Goal: Task Accomplishment & Management: Manage account settings

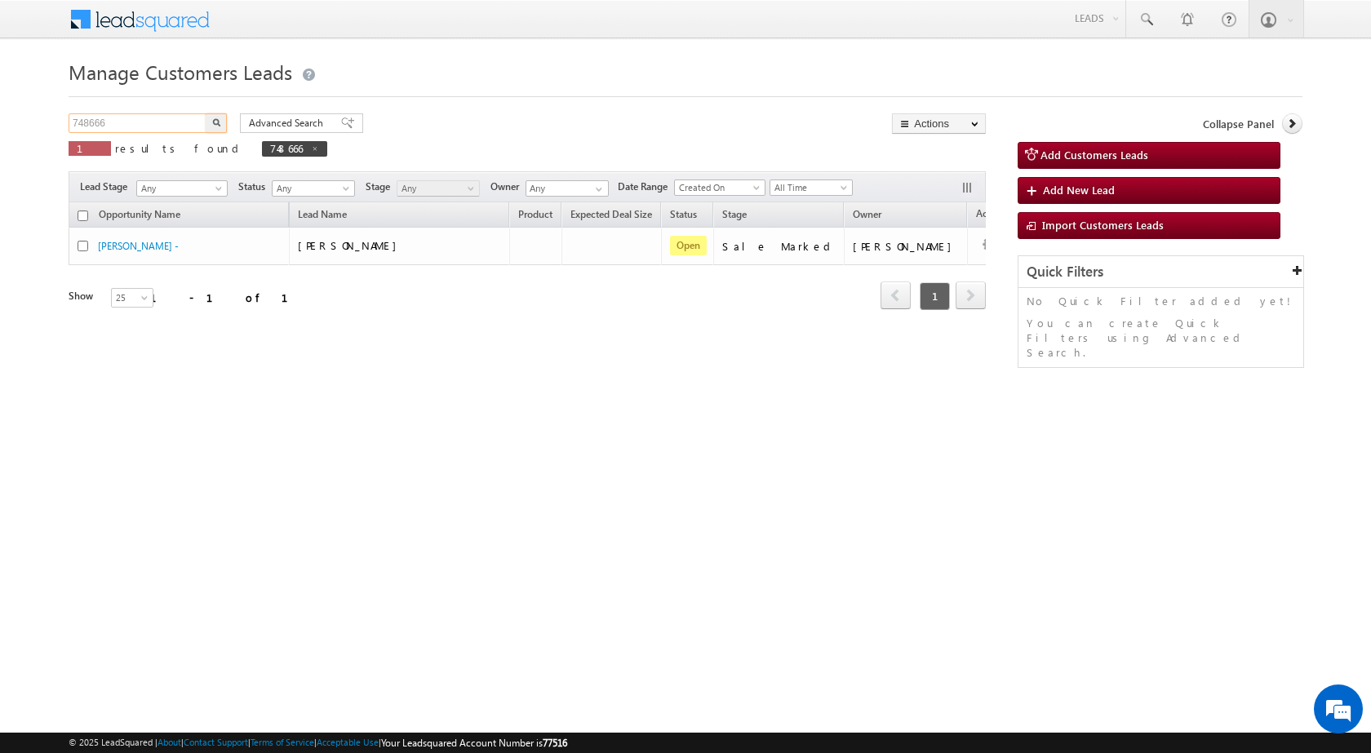
drag, startPoint x: 162, startPoint y: 121, endPoint x: 0, endPoint y: 125, distance: 161.6
click at [0, 125] on body "Menu [PERSON_NAME] sitar a7@ks erve." at bounding box center [685, 231] width 1371 height 463
paste input "9325"
type input "749325"
click at [210, 124] on button "button" at bounding box center [216, 123] width 21 height 20
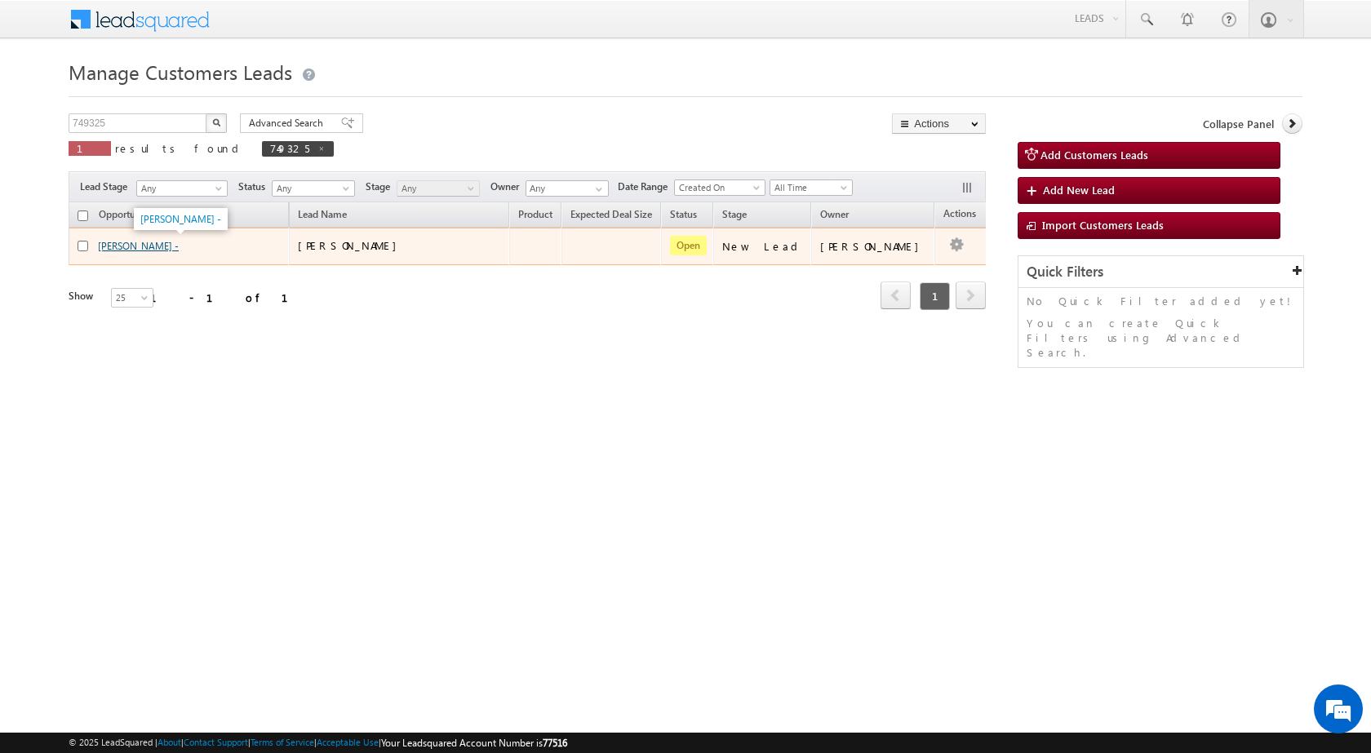
click at [130, 250] on link "[PERSON_NAME] -" at bounding box center [138, 246] width 81 height 12
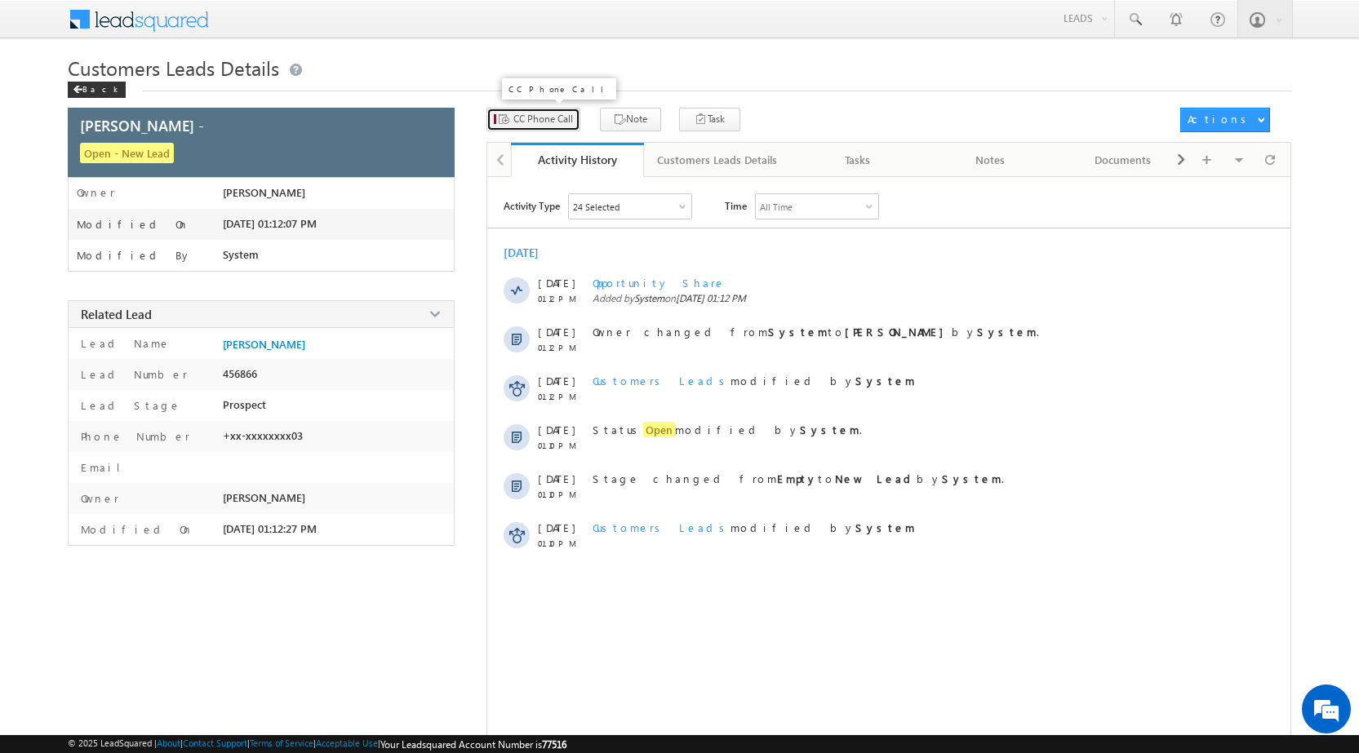
click at [548, 123] on span "CC Phone Call" at bounding box center [543, 119] width 60 height 15
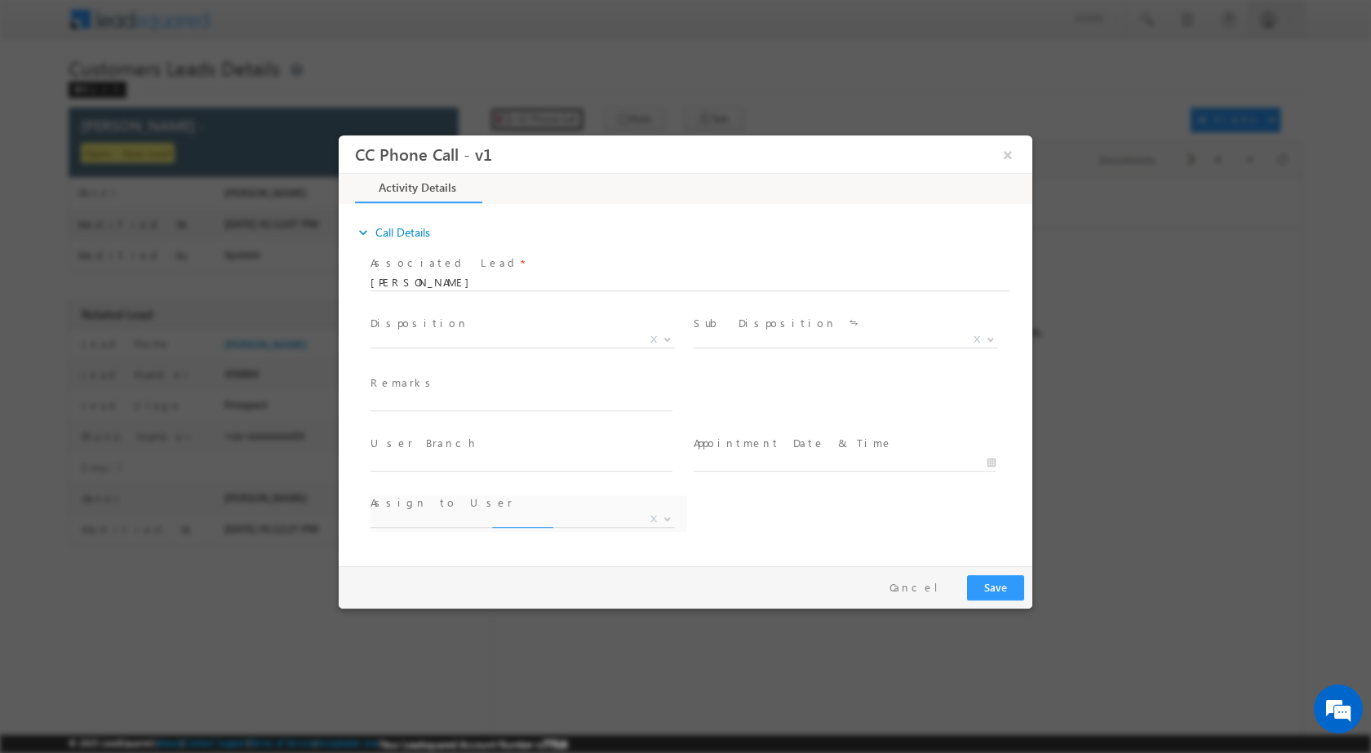
select select "babu.lal1@sgrlimited.in"
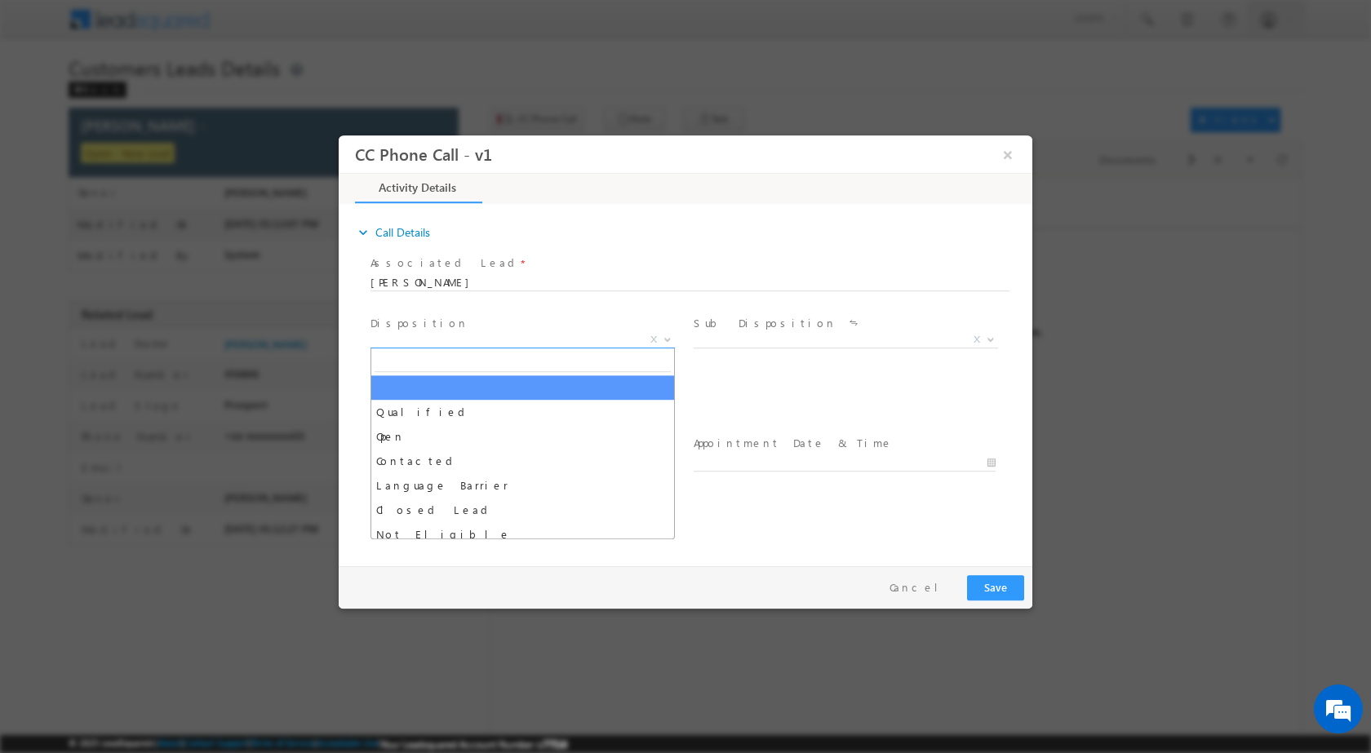
click at [658, 333] on span at bounding box center [666, 338] width 16 height 21
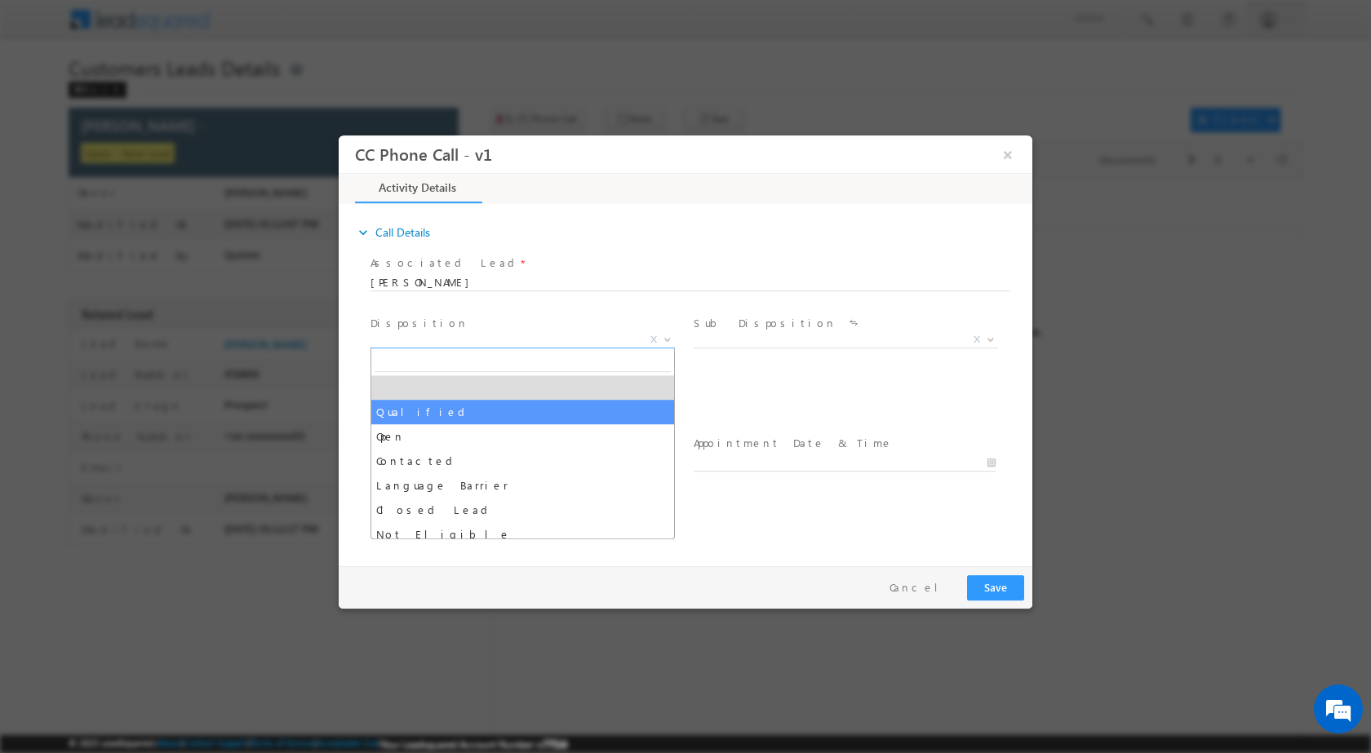
drag, startPoint x: 419, startPoint y: 414, endPoint x: 698, endPoint y: 407, distance: 278.4
select select "Qualified"
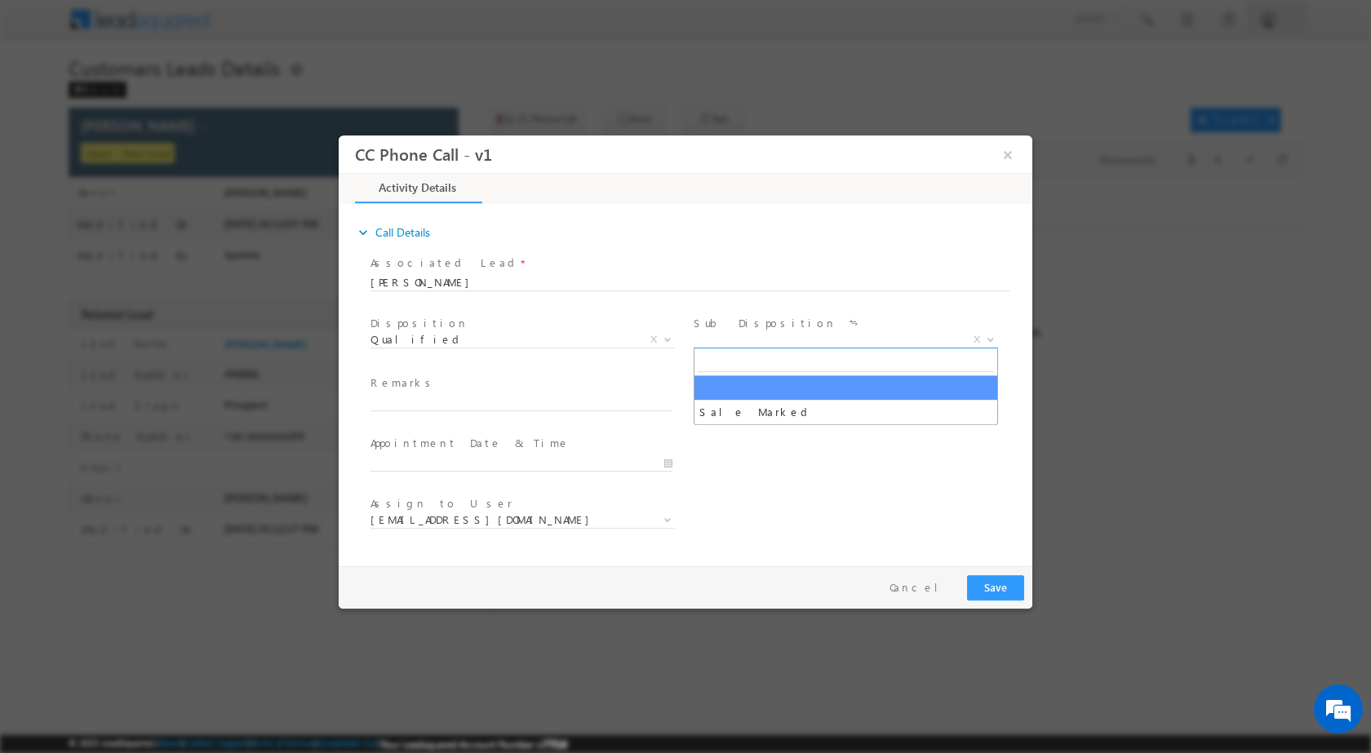
click at [984, 346] on span "Sale Marked X" at bounding box center [852, 342] width 317 height 20
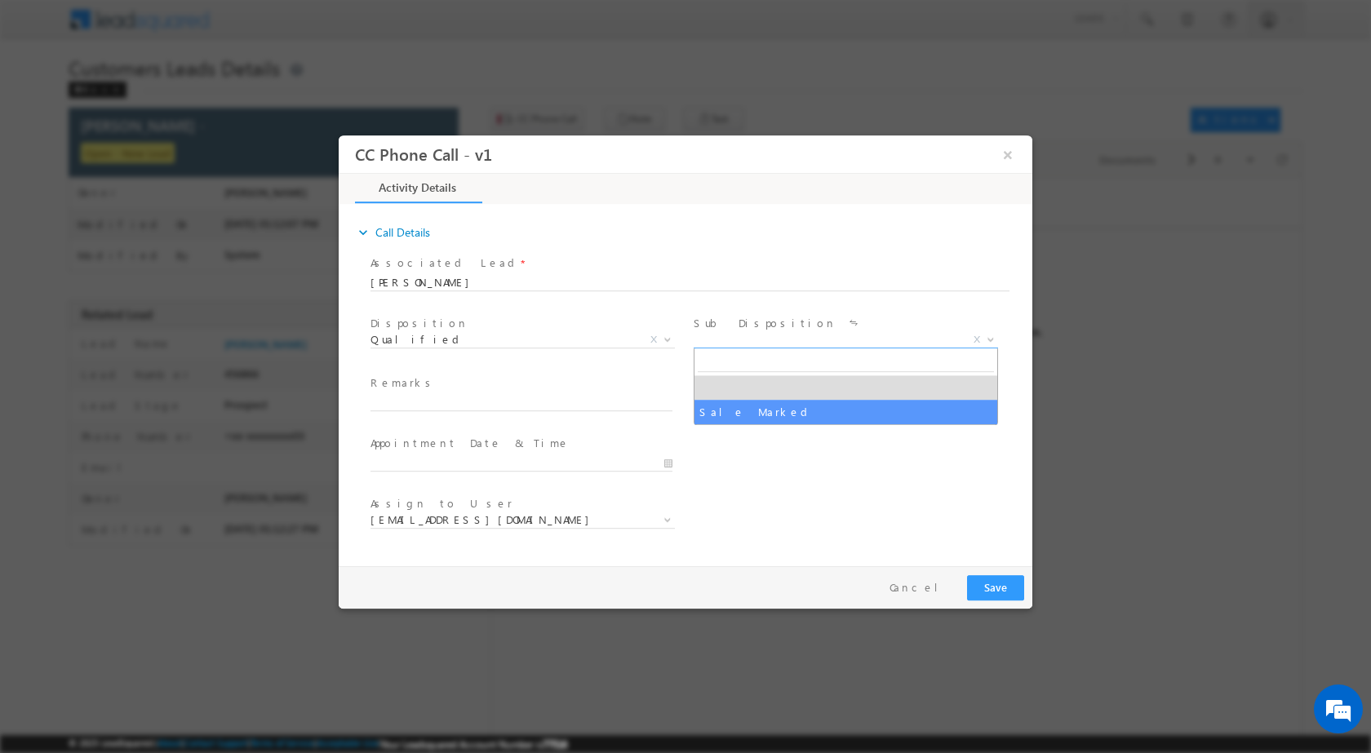
select select "Sale Marked"
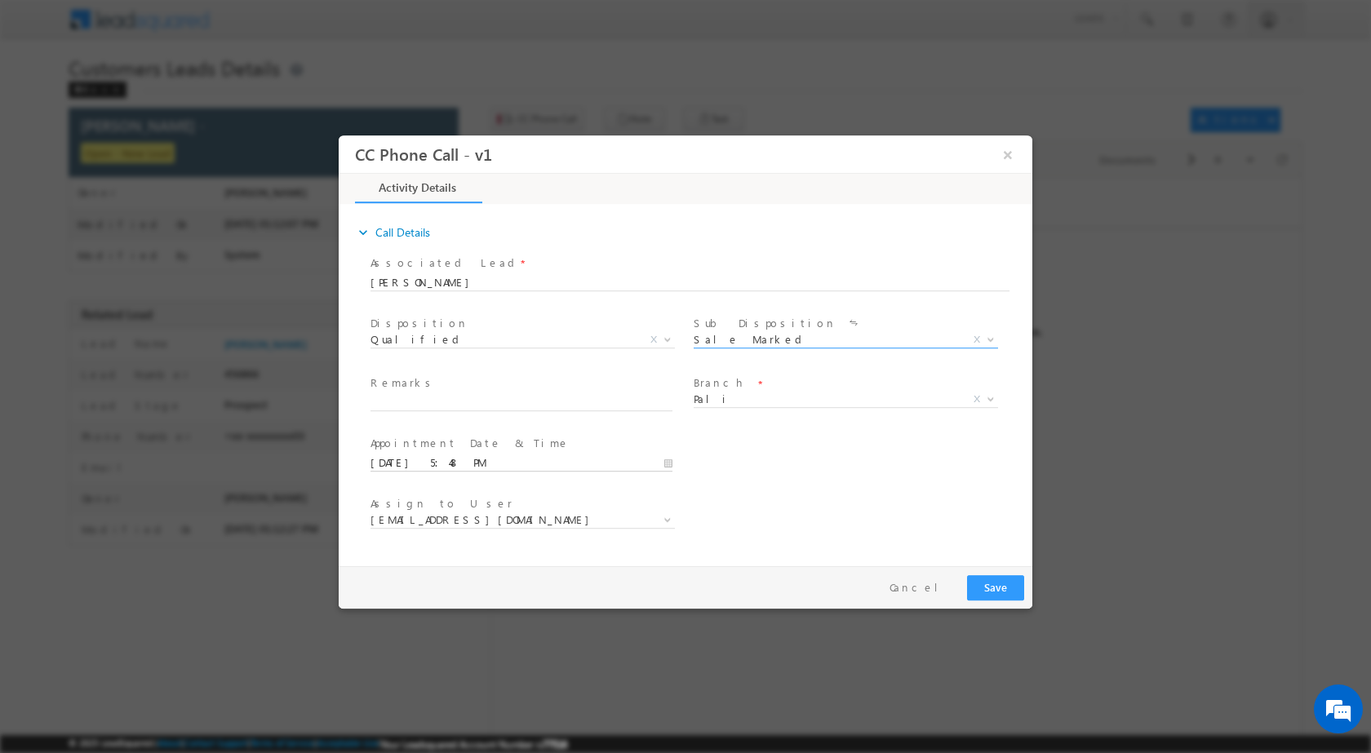
click at [664, 465] on input "08/11/2025 5:48 PM" at bounding box center [522, 463] width 302 height 16
type input "08/13/2025 5:48 PM"
type input "10"
type input "08/13/2025 10:48 PM"
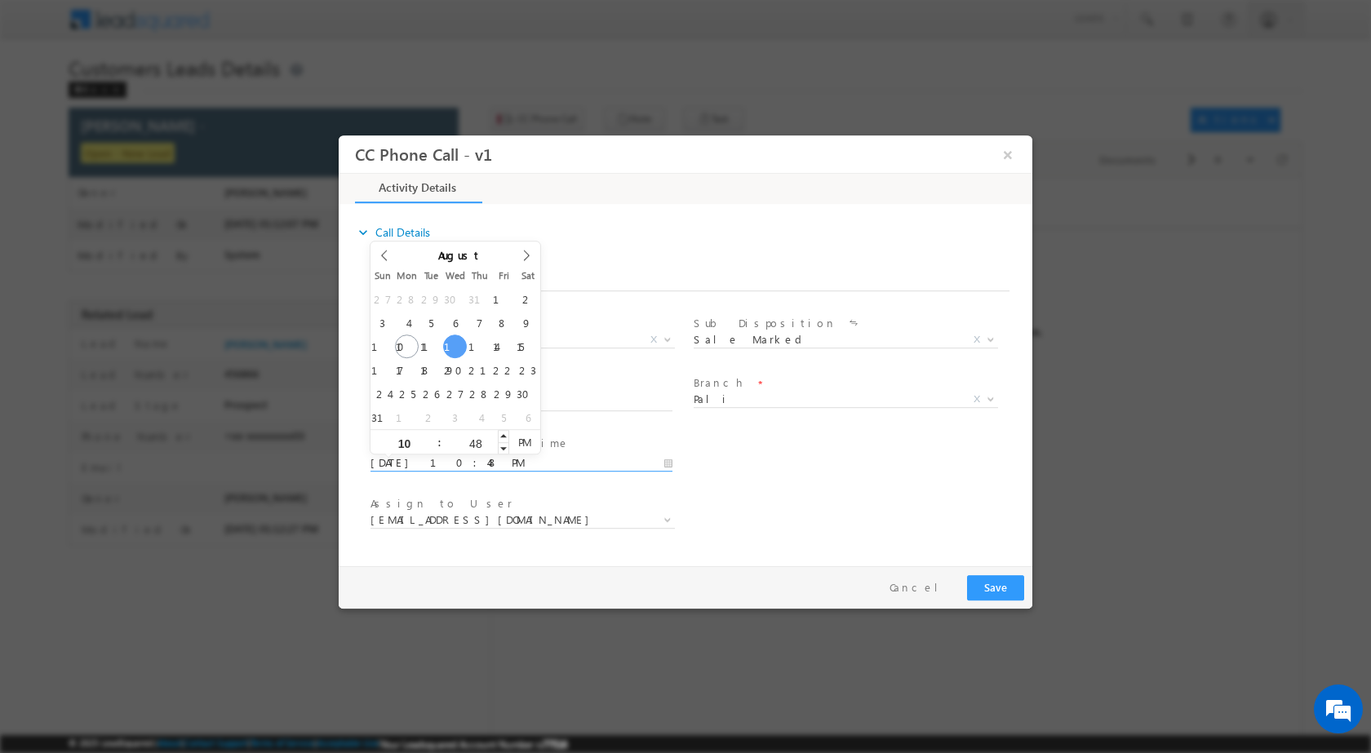
click at [464, 443] on input "48" at bounding box center [476, 442] width 68 height 11
type input "00"
type input "08/13/2025 10:00 AM"
click at [530, 445] on span "AM" at bounding box center [524, 441] width 30 height 24
click at [585, 403] on input "text" at bounding box center [522, 402] width 302 height 16
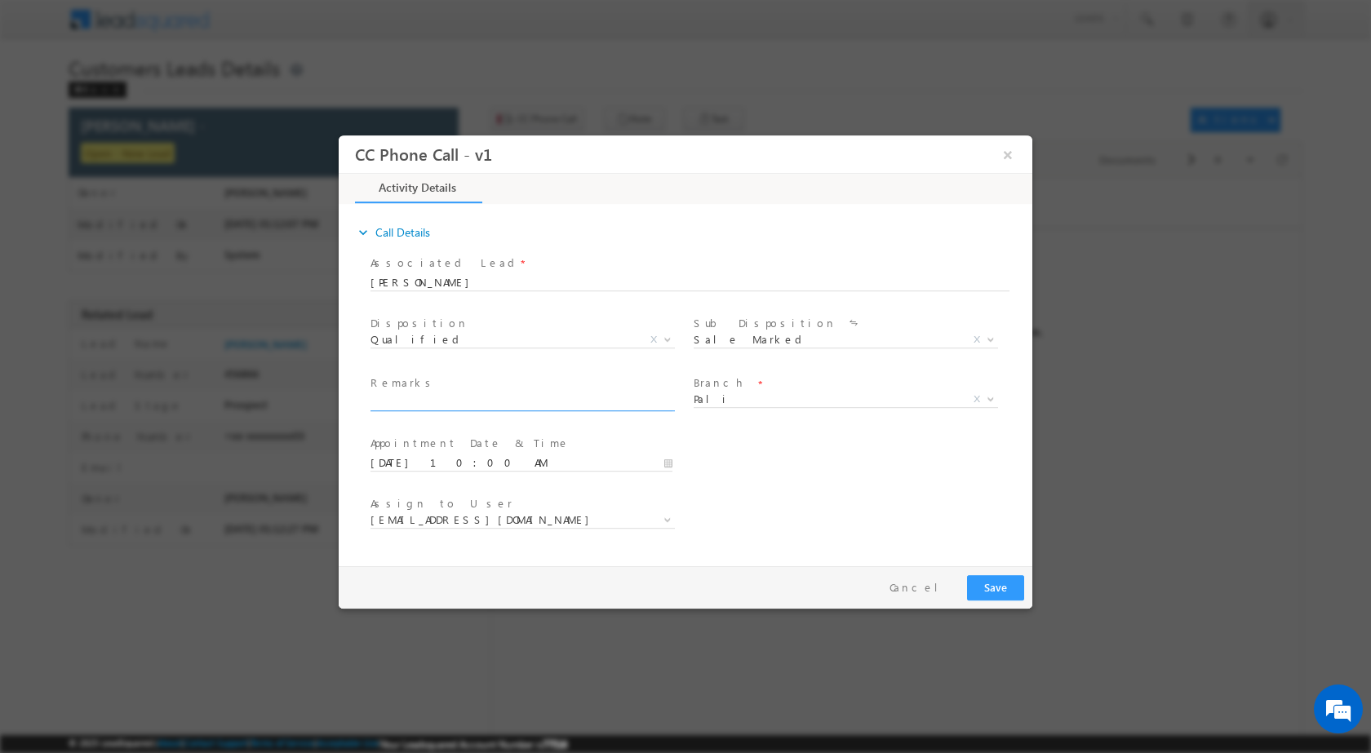
paste input "11/08-Customer Name is MASUM ANSARI Customer age is 62 yrs Loan type is Plot pu…"
type input "11/08-Customer Name is MASUM ANSARI Customer age is 62 yrs Loan type is Plot pu…"
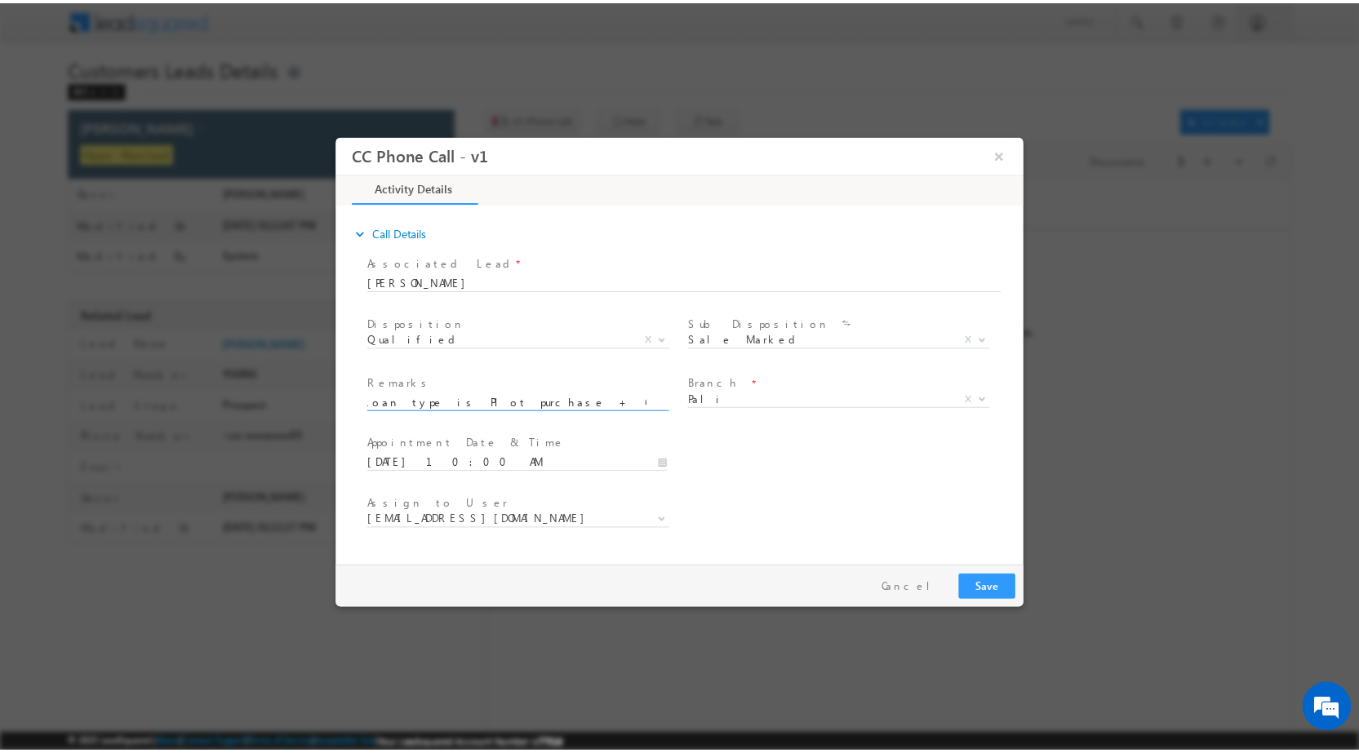
scroll to position [0, 0]
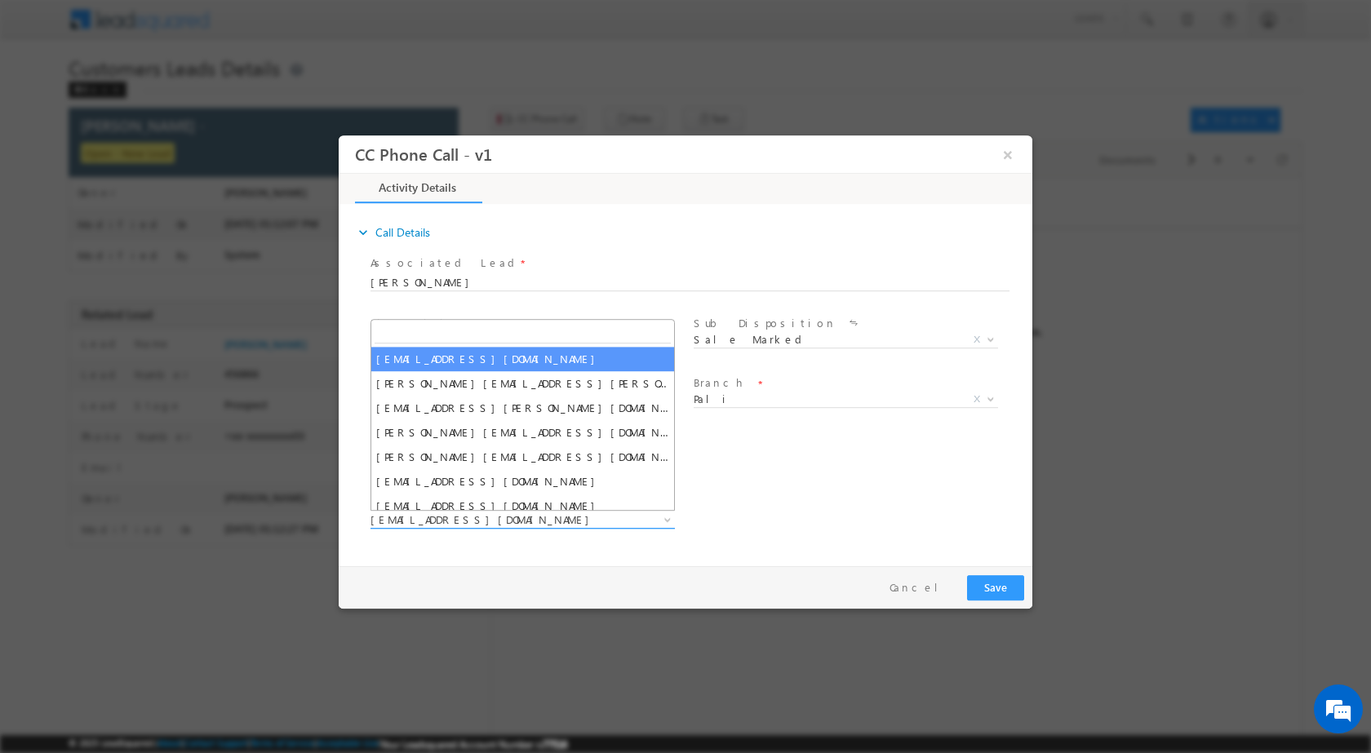
click at [661, 522] on span at bounding box center [666, 518] width 16 height 21
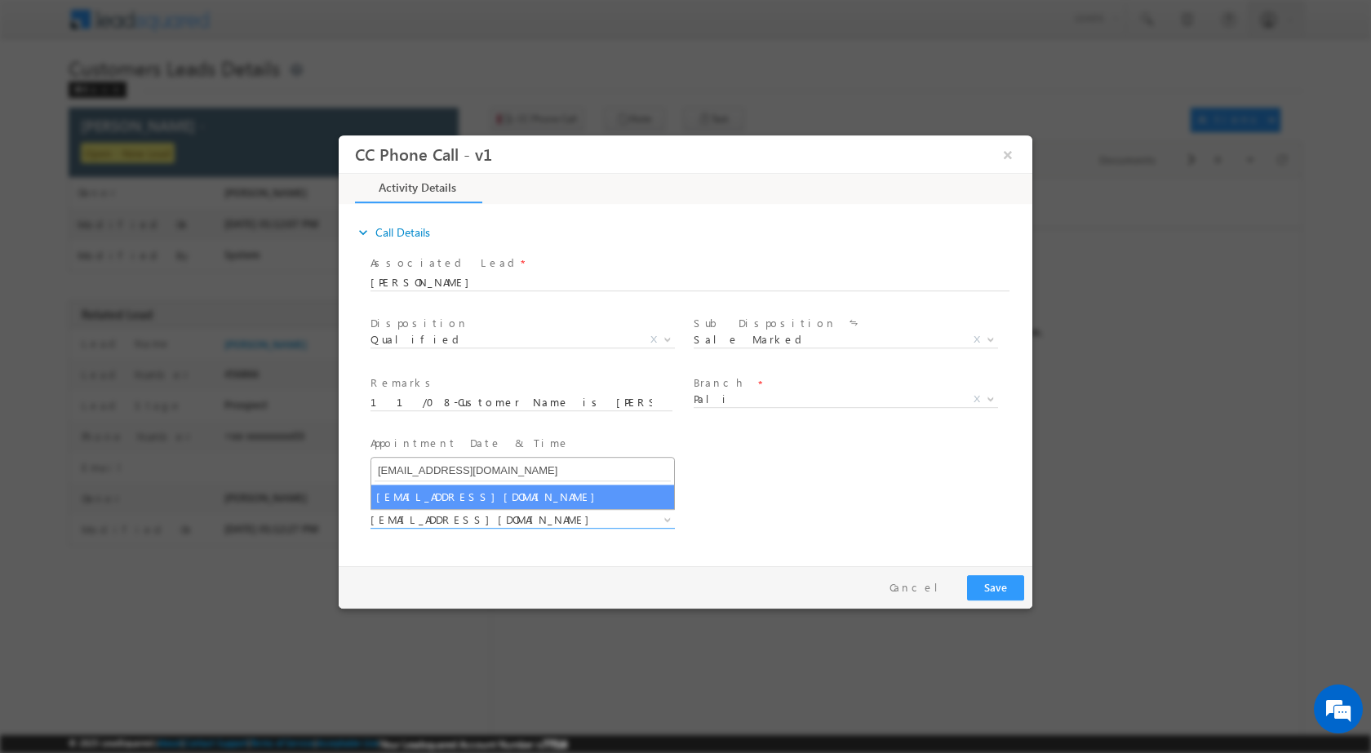
type input "pritam.kumar@sgrlimited.in"
select select "pritam.kumar@sgrlimited.in"
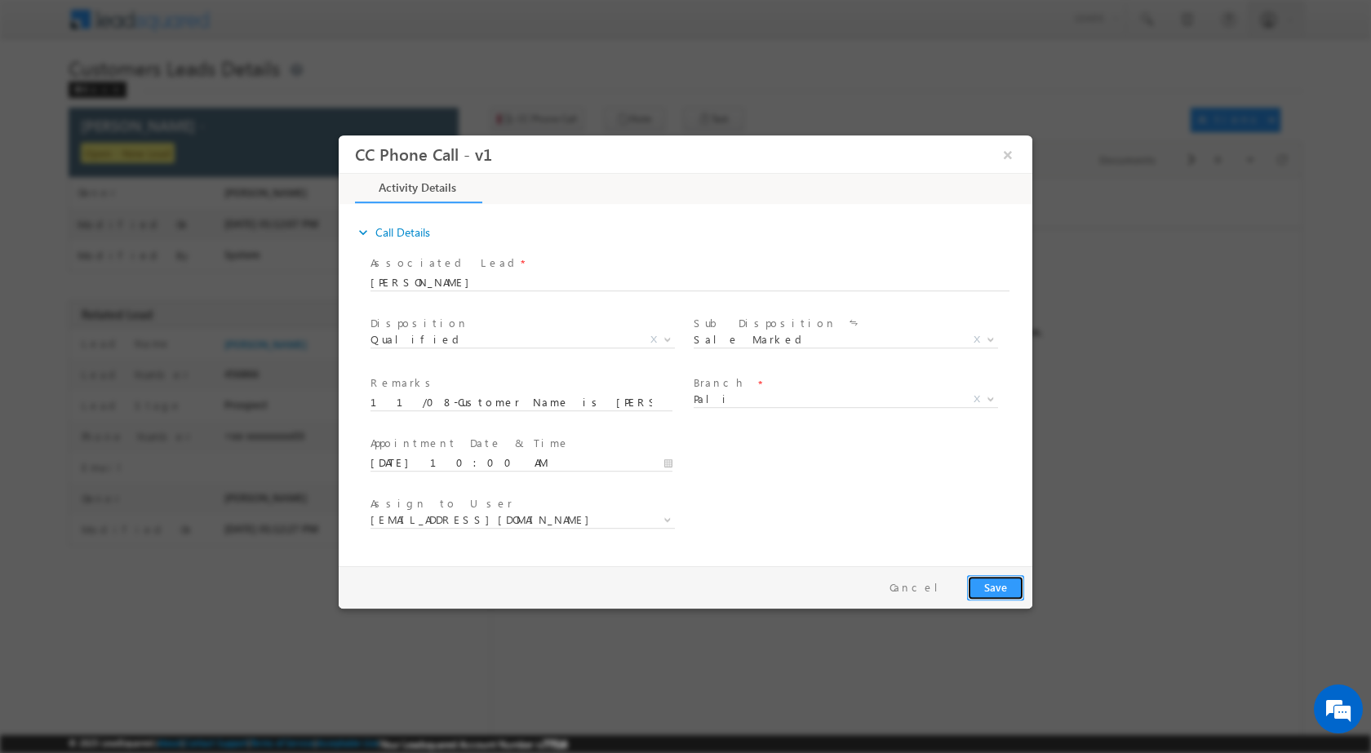
click at [992, 584] on button "Save" at bounding box center [995, 587] width 57 height 25
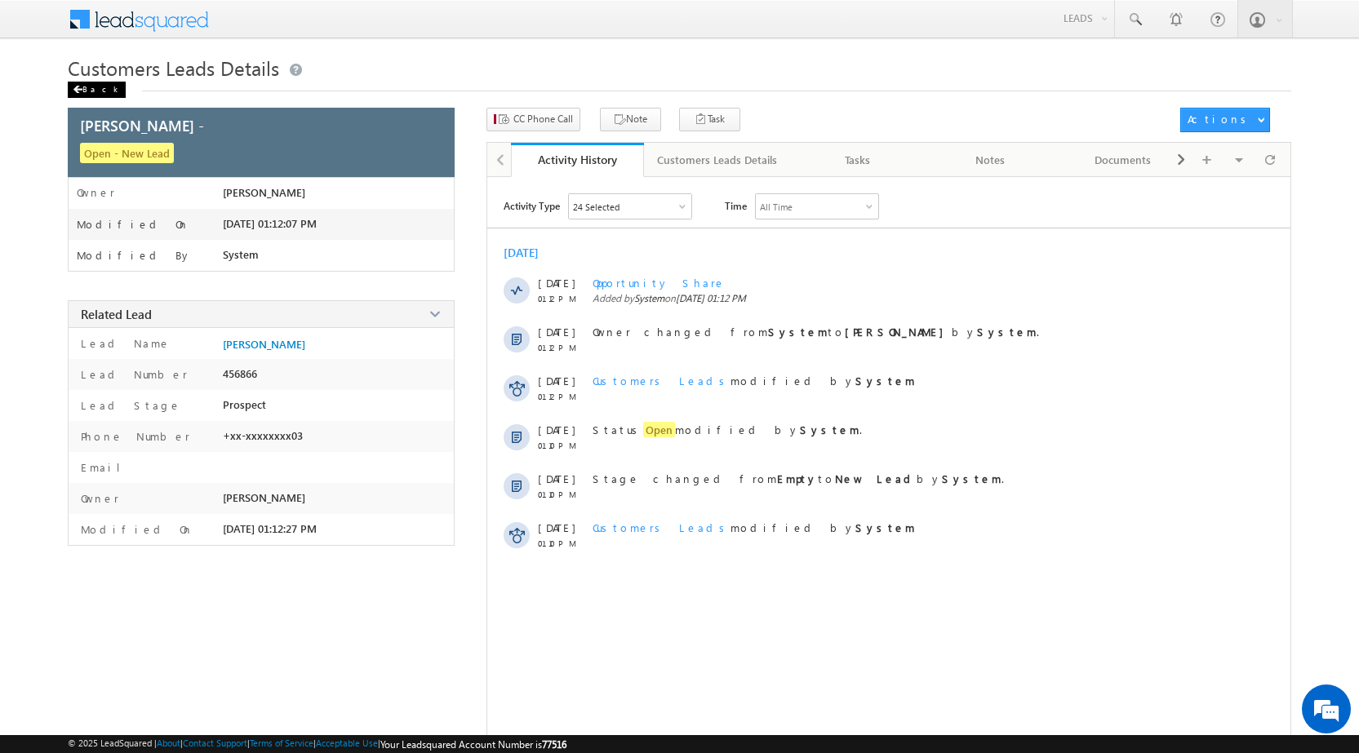
click at [104, 90] on div "Back" at bounding box center [97, 90] width 58 height 16
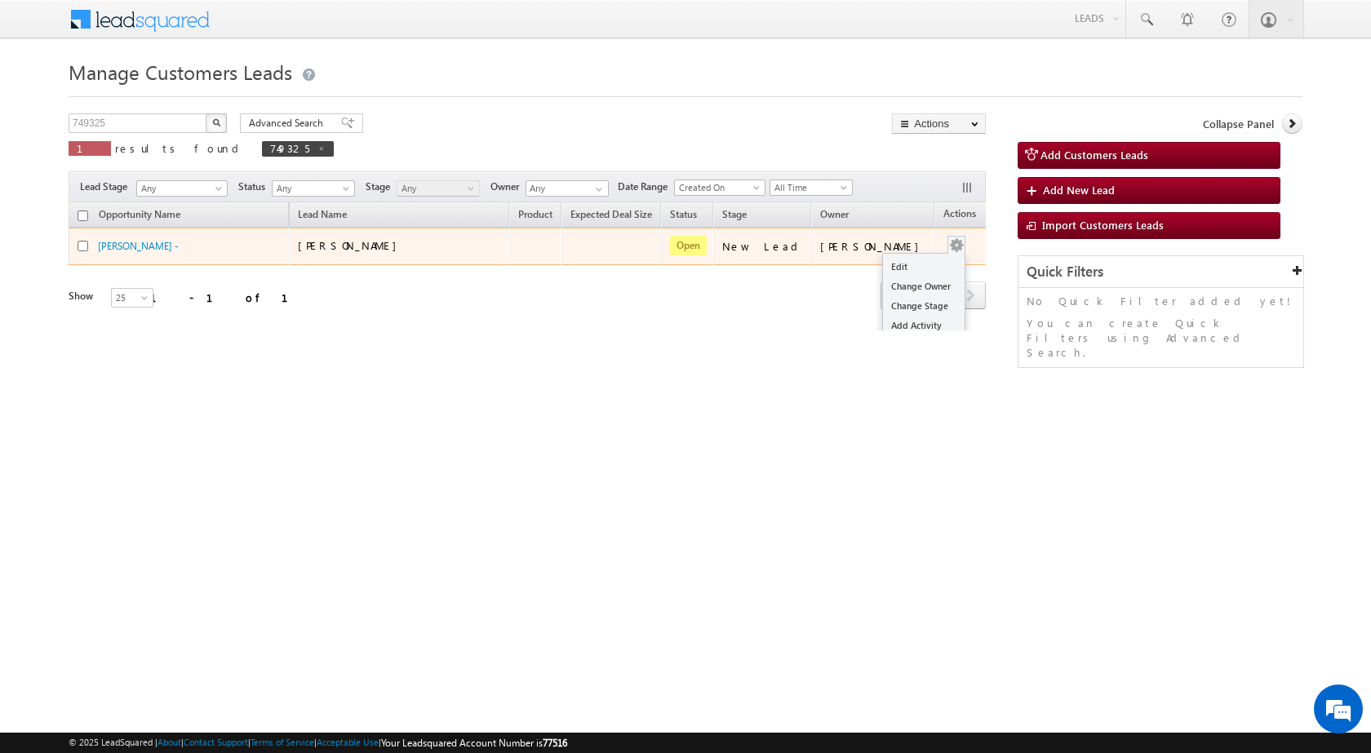
click at [948, 244] on button "button" at bounding box center [956, 245] width 16 height 16
click at [891, 267] on link "Edit" at bounding box center [924, 267] width 82 height 20
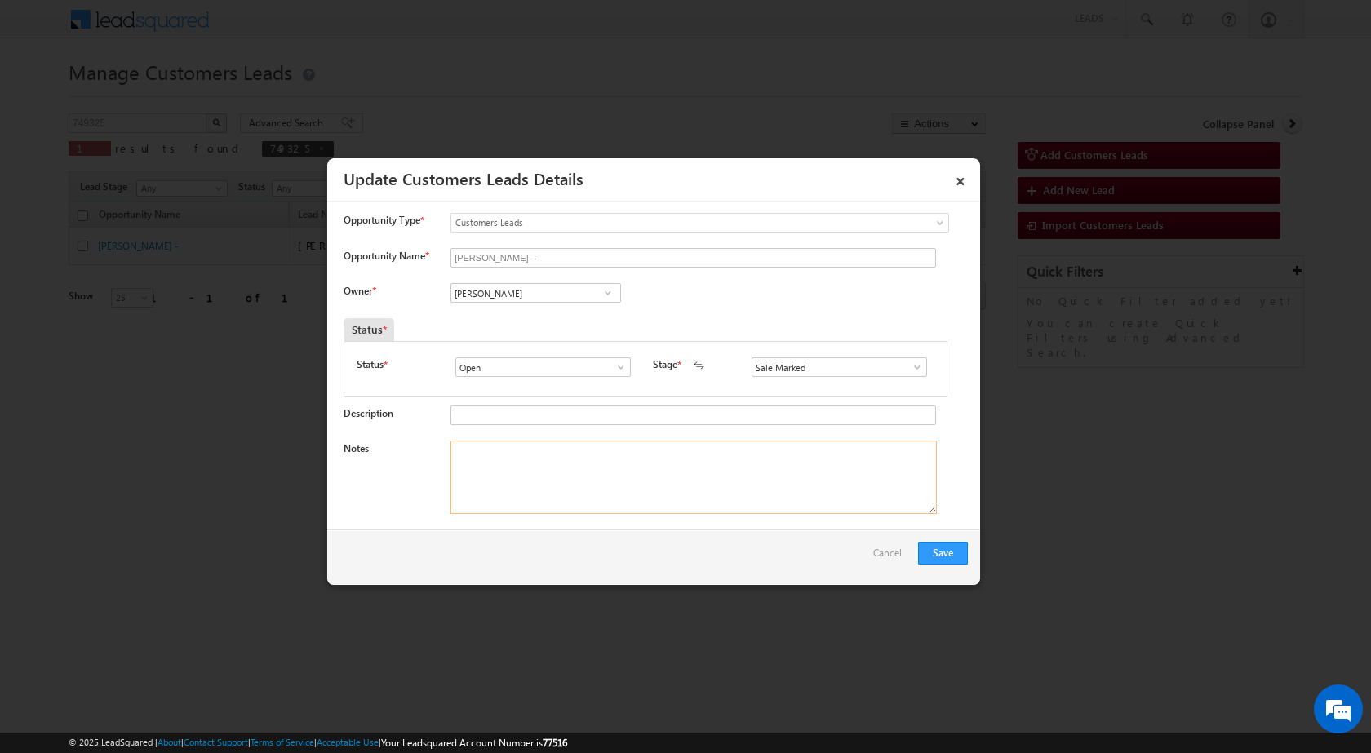
click at [566, 454] on textarea "Notes" at bounding box center [694, 477] width 486 height 73
paste textarea "11/08-Customer Name is MASUM ANSARI Customer age is 62 yrs Loan type is Plot pu…"
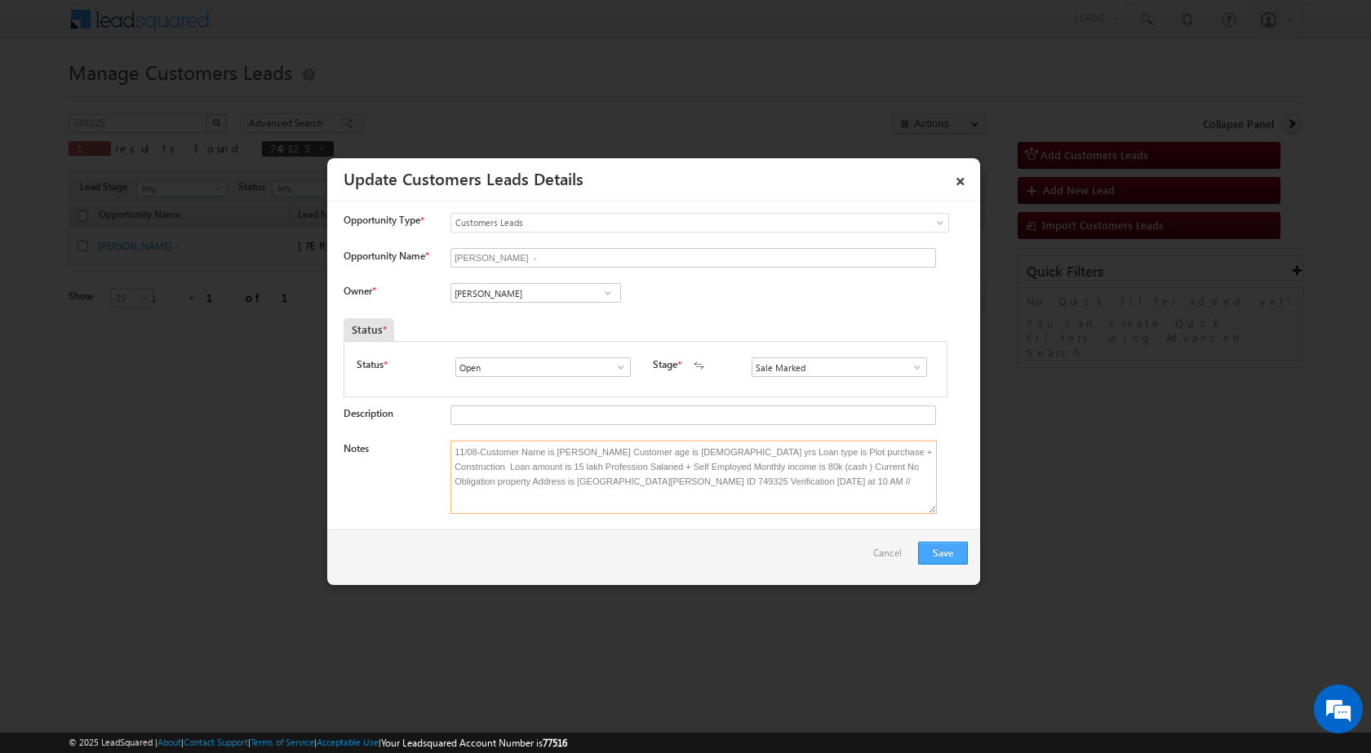
type textarea "11/08-Customer Name is MASUM ANSARI Customer age is 62 yrs Loan type is Plot pu…"
click at [943, 553] on button "Save" at bounding box center [943, 553] width 50 height 23
